Goal: Information Seeking & Learning: Learn about a topic

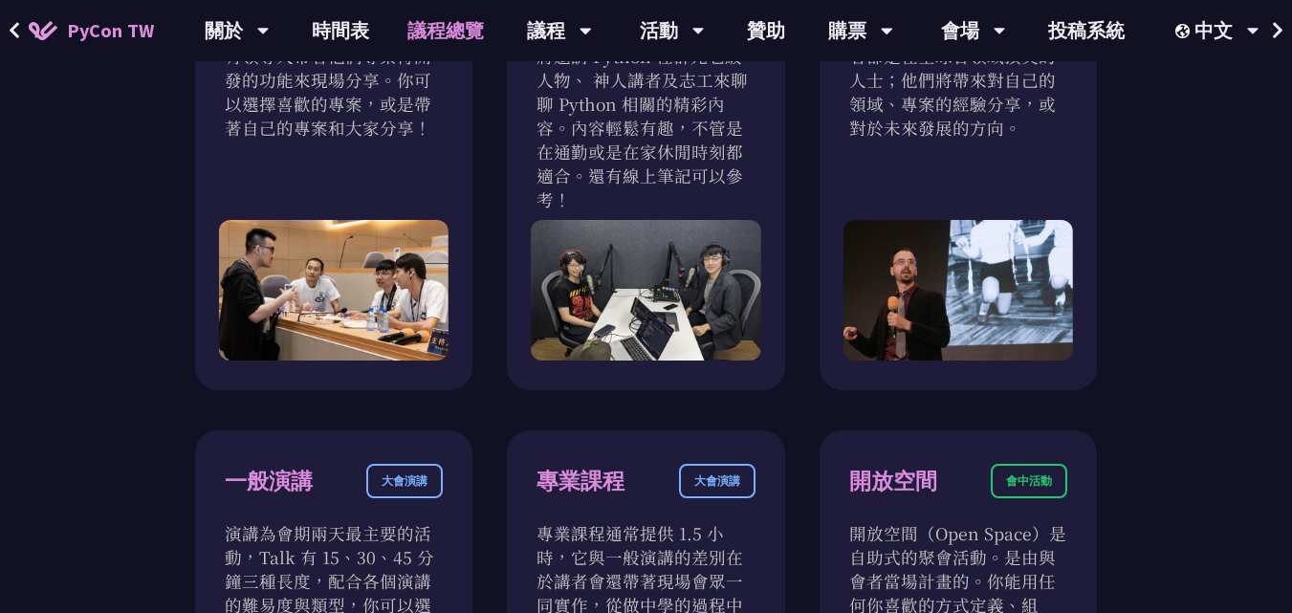
scroll to position [861, 0]
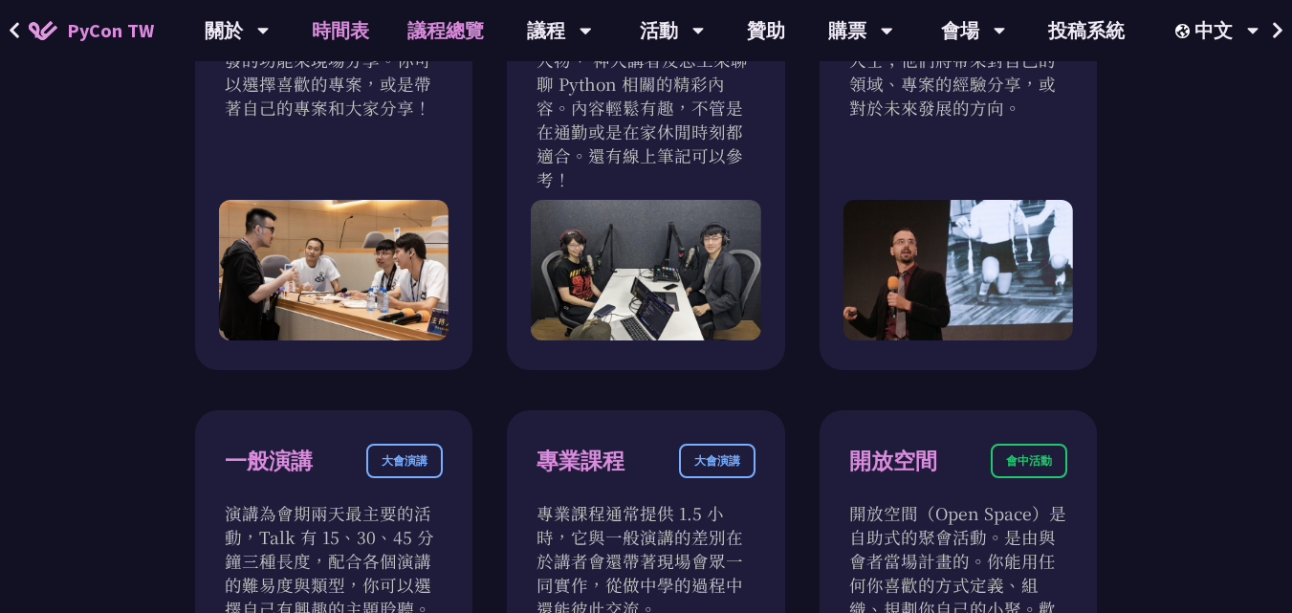
click at [359, 41] on link "時間表" at bounding box center [341, 30] width 96 height 61
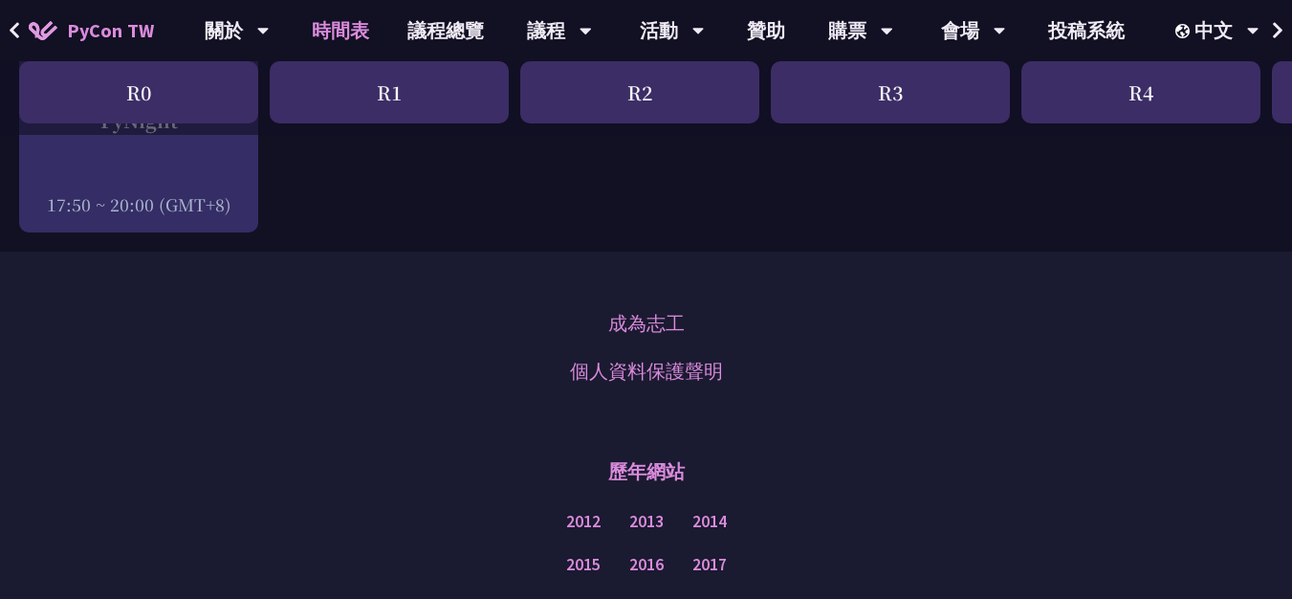
scroll to position [2895, 0]
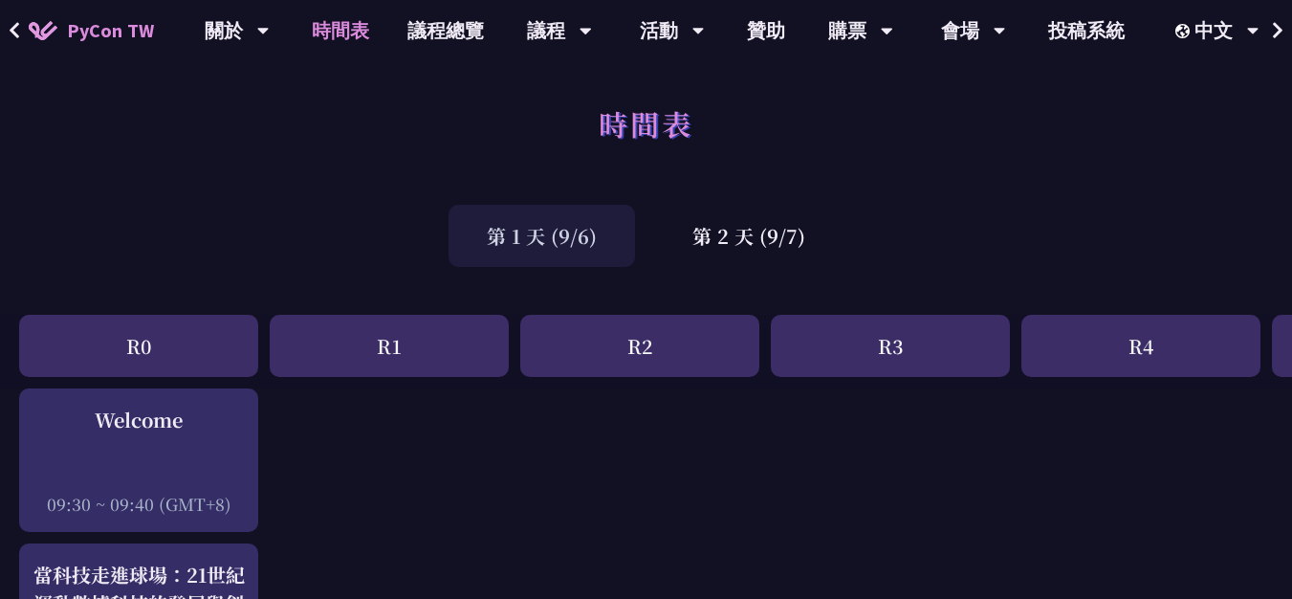
scroll to position [0, 0]
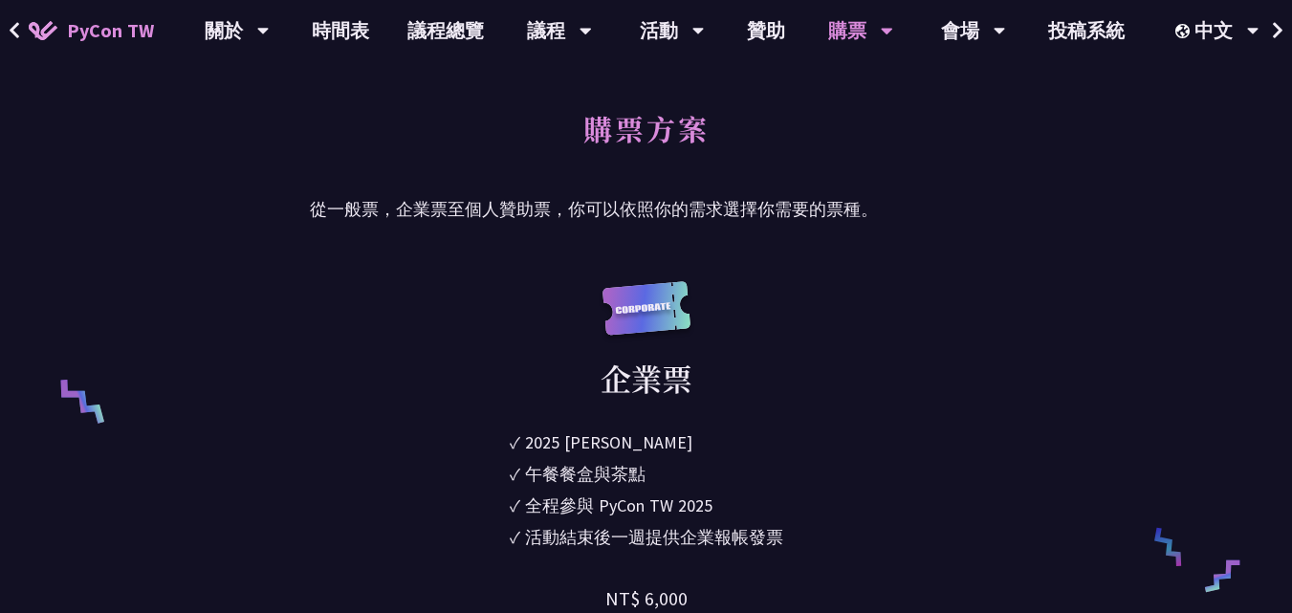
scroll to position [1243, 0]
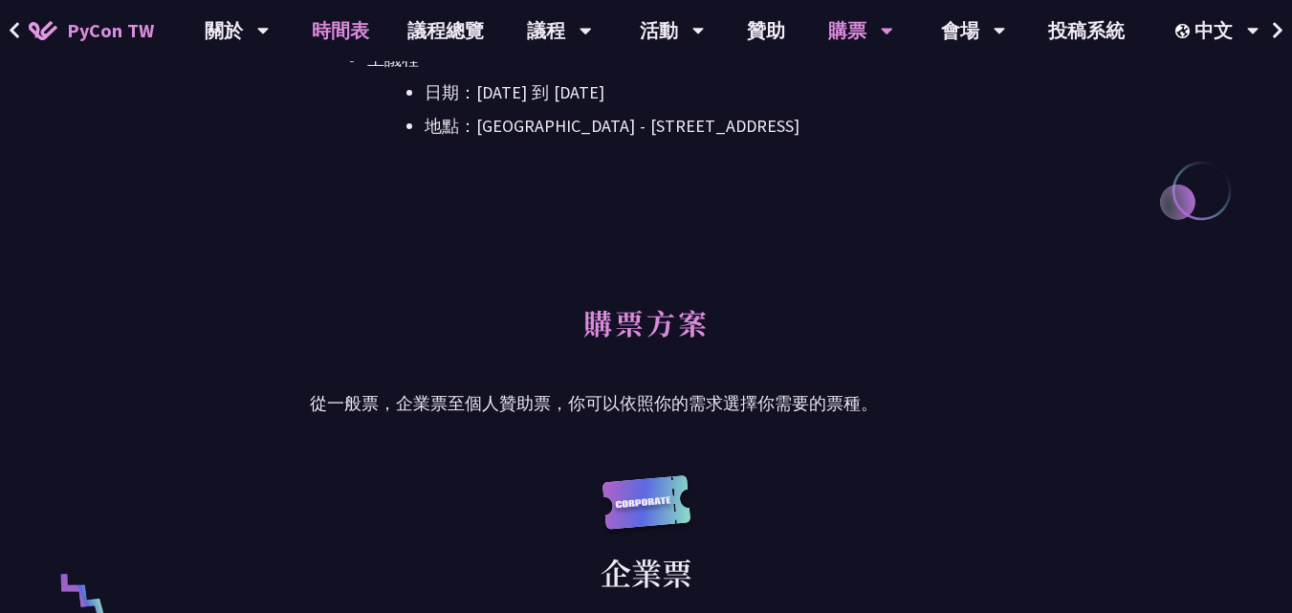
scroll to position [1052, 0]
